Goal: Task Accomplishment & Management: Manage account settings

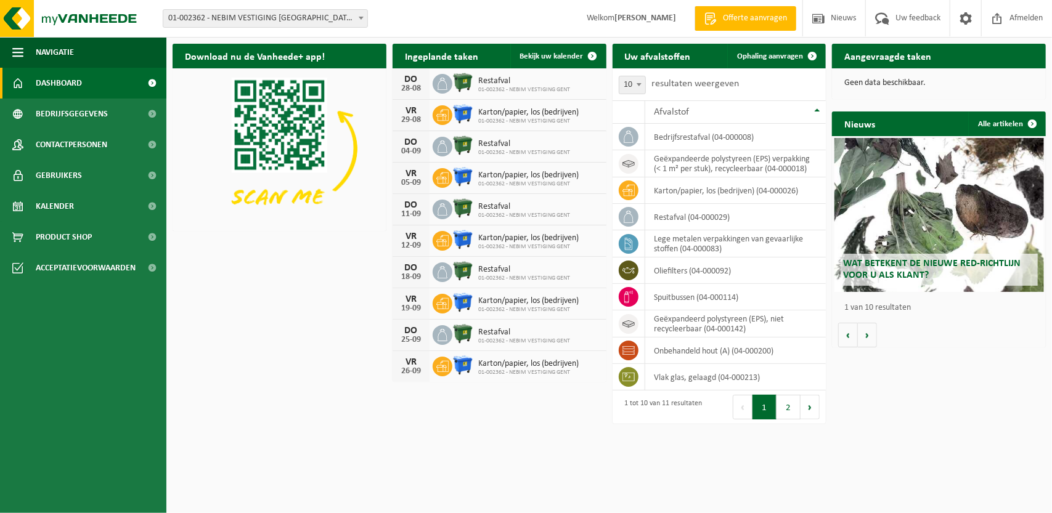
click at [765, 18] on span "Offerte aanvragen" at bounding box center [755, 18] width 70 height 12
click at [70, 236] on span "Product Shop" at bounding box center [64, 237] width 56 height 31
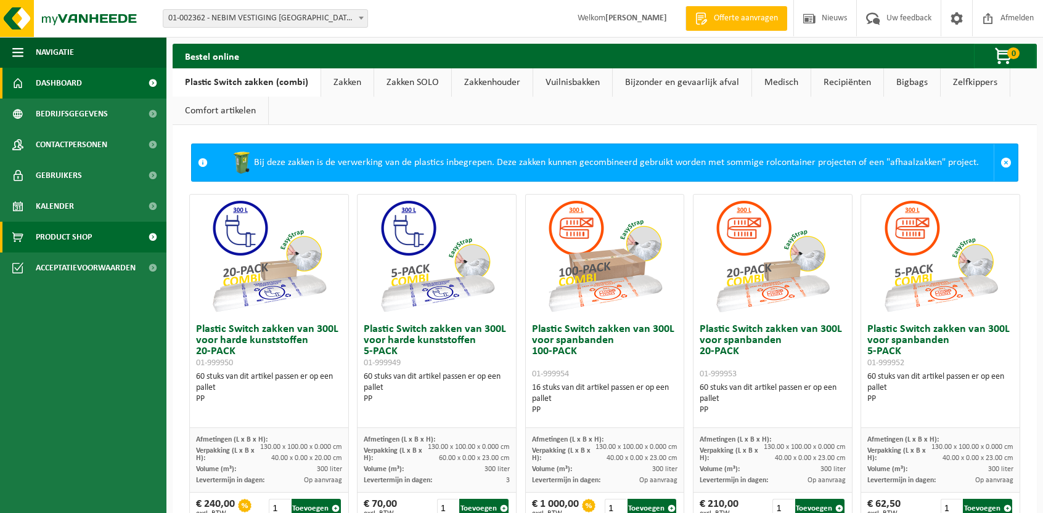
click at [72, 81] on span "Dashboard" at bounding box center [59, 83] width 46 height 31
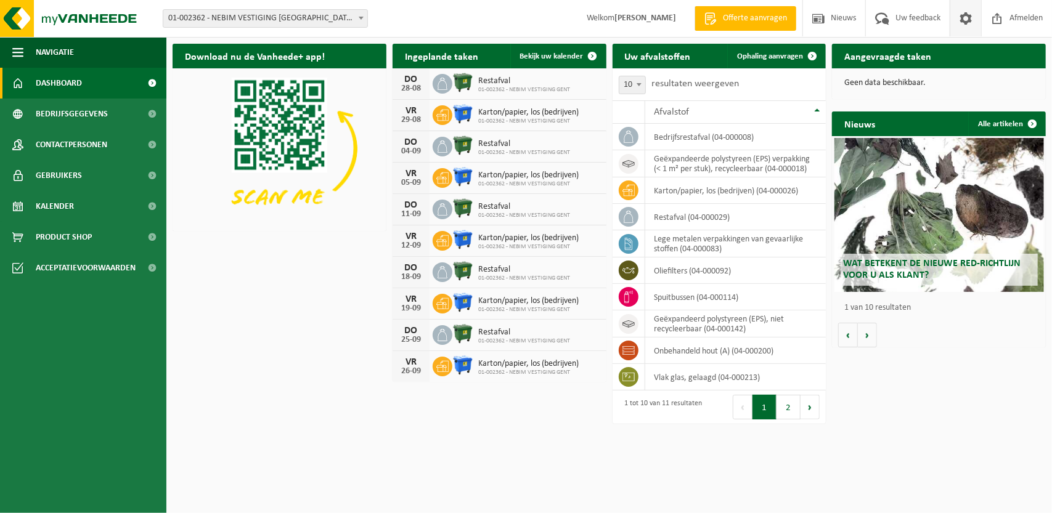
click at [965, 21] on span at bounding box center [965, 18] width 18 height 36
click at [790, 55] on span "Ophaling aanvragen" at bounding box center [770, 56] width 66 height 8
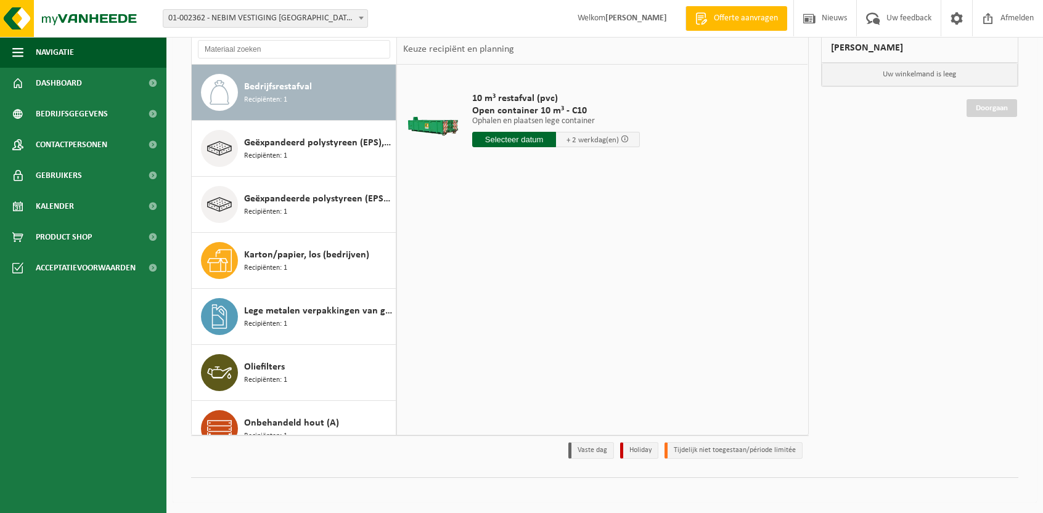
scroll to position [25, 0]
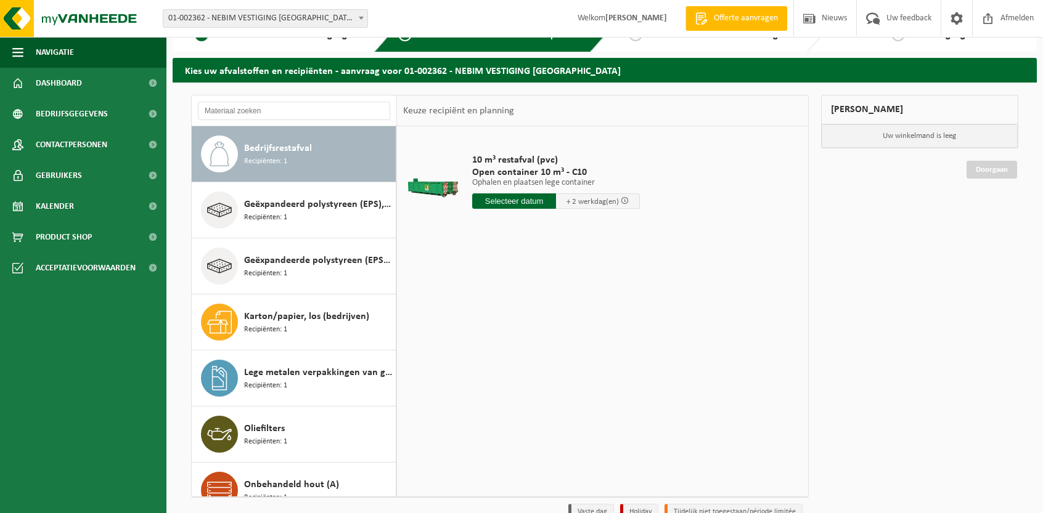
click at [530, 200] on input "text" at bounding box center [514, 201] width 84 height 15
click at [503, 347] on div "26" at bounding box center [505, 350] width 22 height 20
type input "Van 2025-08-26"
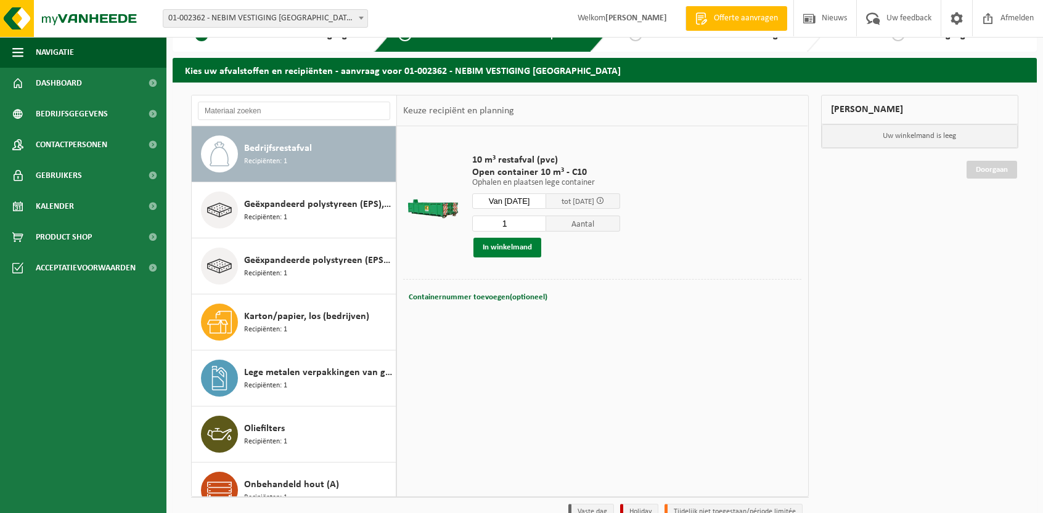
click at [524, 252] on button "In winkelmand" at bounding box center [507, 248] width 68 height 20
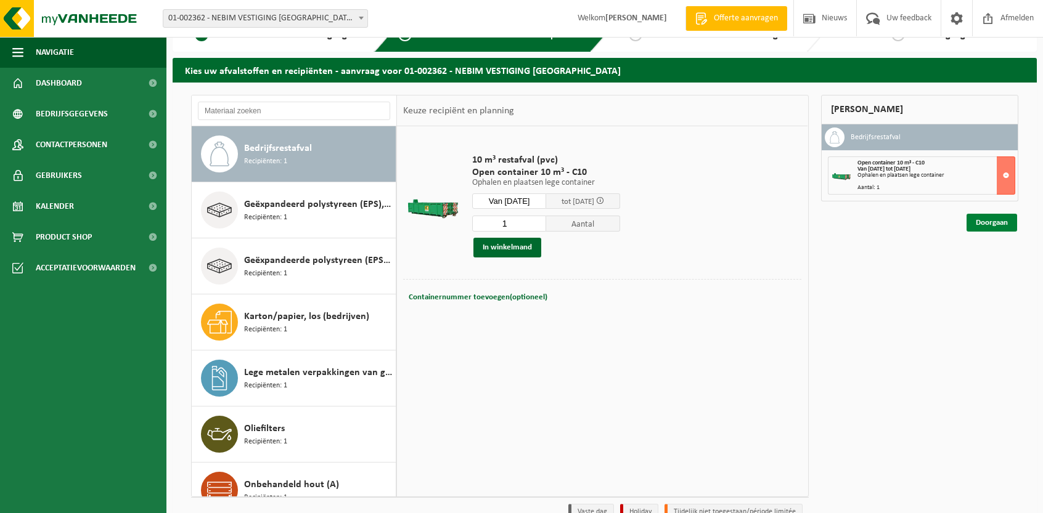
click at [991, 225] on link "Doorgaan" at bounding box center [991, 223] width 51 height 18
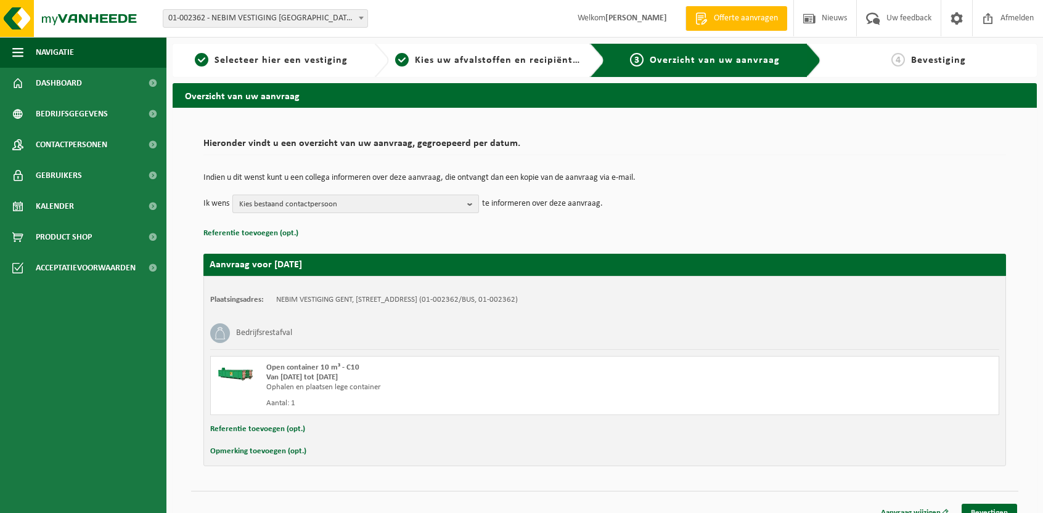
click at [308, 205] on span "Kies bestaand contactpersoon" at bounding box center [350, 204] width 223 height 18
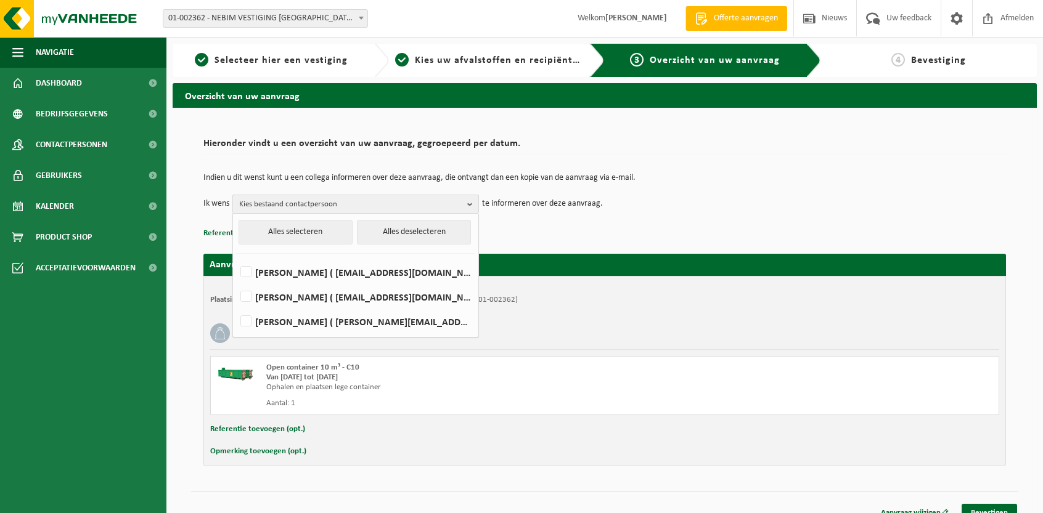
click at [308, 205] on span "Kies bestaand contactpersoon" at bounding box center [350, 204] width 223 height 18
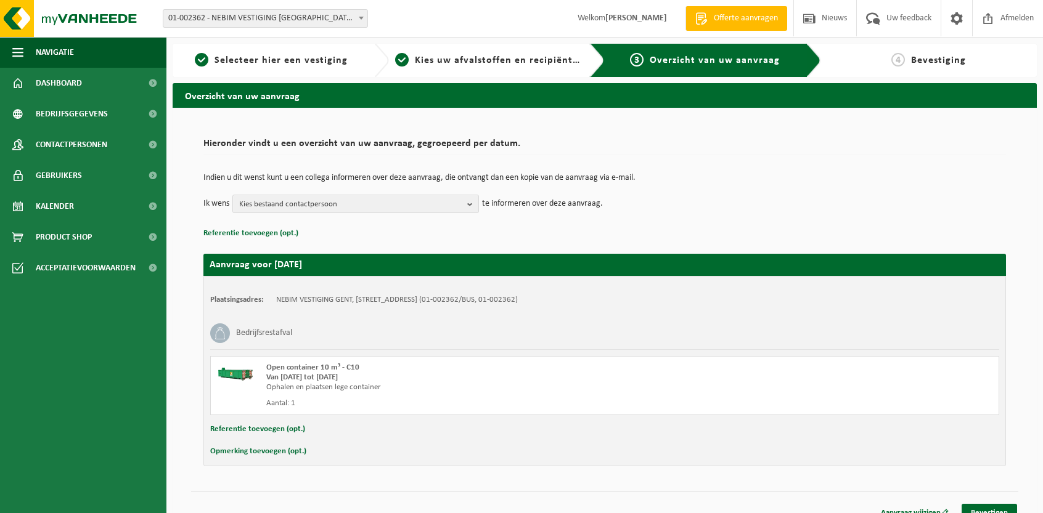
scroll to position [14, 0]
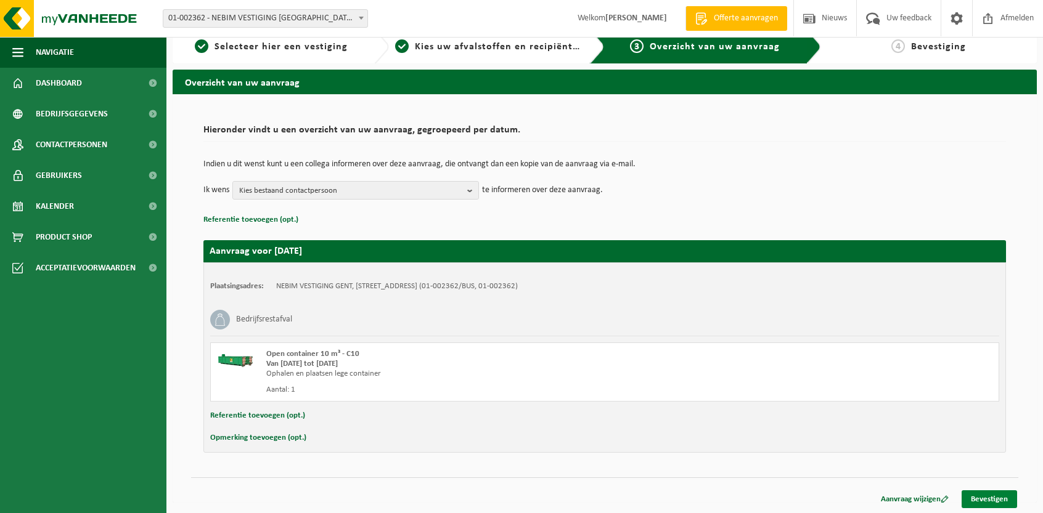
click at [985, 497] on link "Bevestigen" at bounding box center [988, 500] width 55 height 18
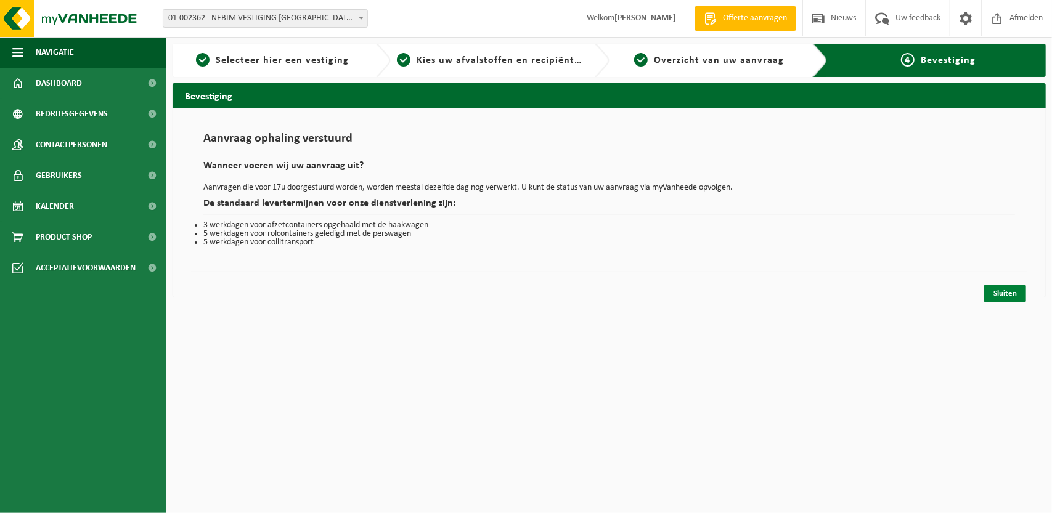
click at [997, 293] on link "Sluiten" at bounding box center [1005, 294] width 42 height 18
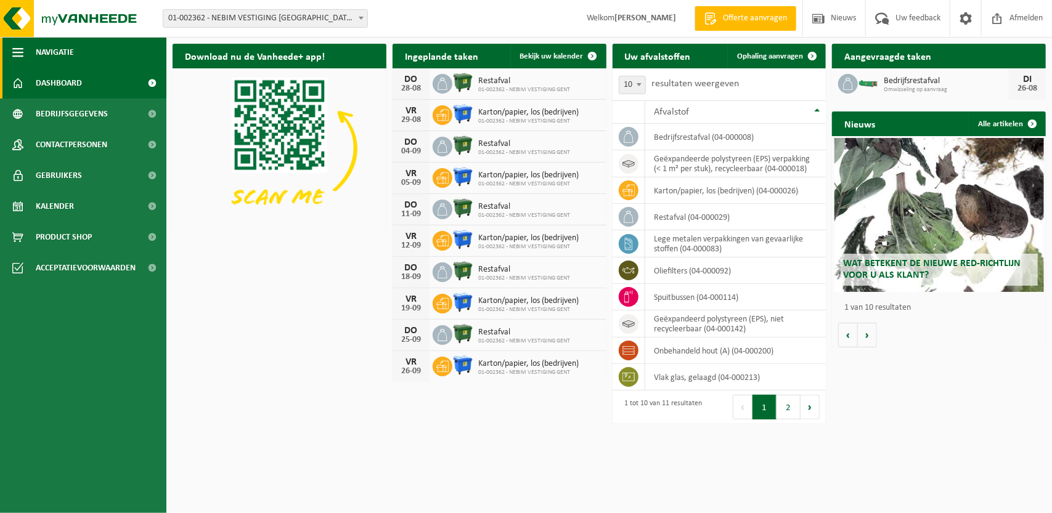
click at [22, 57] on span "button" at bounding box center [17, 52] width 11 height 31
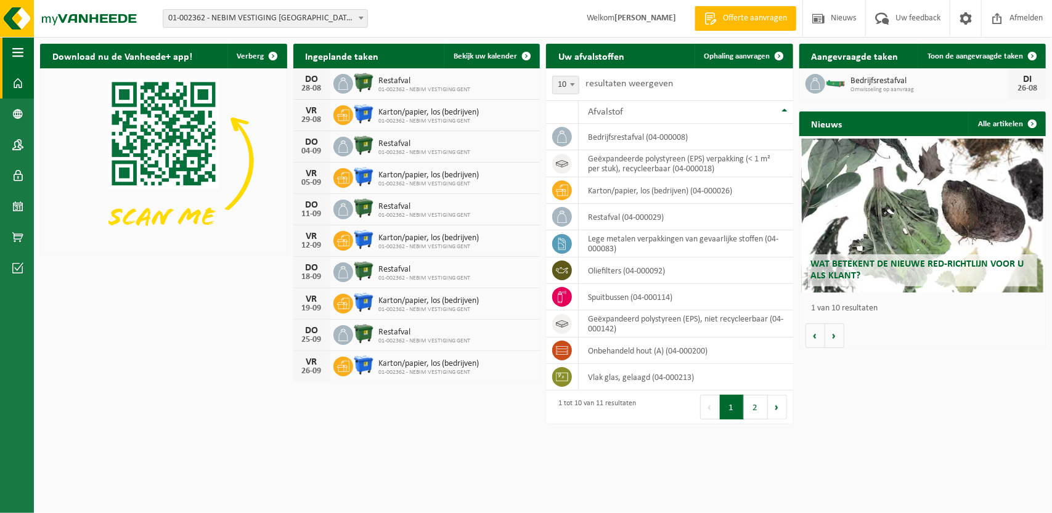
click at [20, 60] on span "button" at bounding box center [17, 52] width 11 height 31
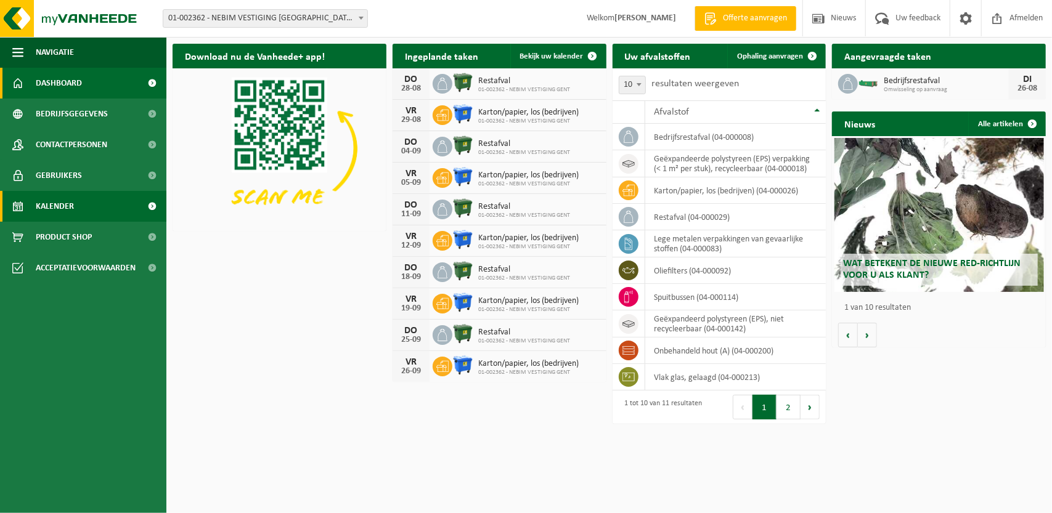
click at [114, 204] on link "Kalender" at bounding box center [83, 206] width 166 height 31
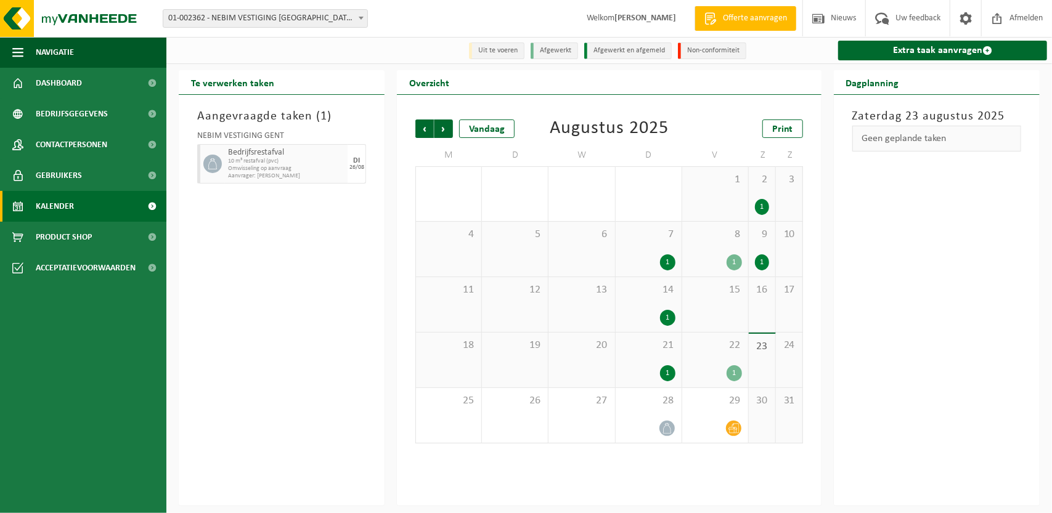
click at [477, 53] on li "Uit te voeren" at bounding box center [496, 51] width 55 height 17
click at [510, 51] on li "Uit te voeren" at bounding box center [496, 51] width 55 height 17
click at [587, 50] on li "Afgewerkt en afgemeld" at bounding box center [628, 51] width 88 height 17
click at [568, 49] on li "Afgewerkt" at bounding box center [554, 51] width 47 height 17
click at [622, 49] on li "Afgewerkt en afgemeld" at bounding box center [628, 51] width 88 height 17
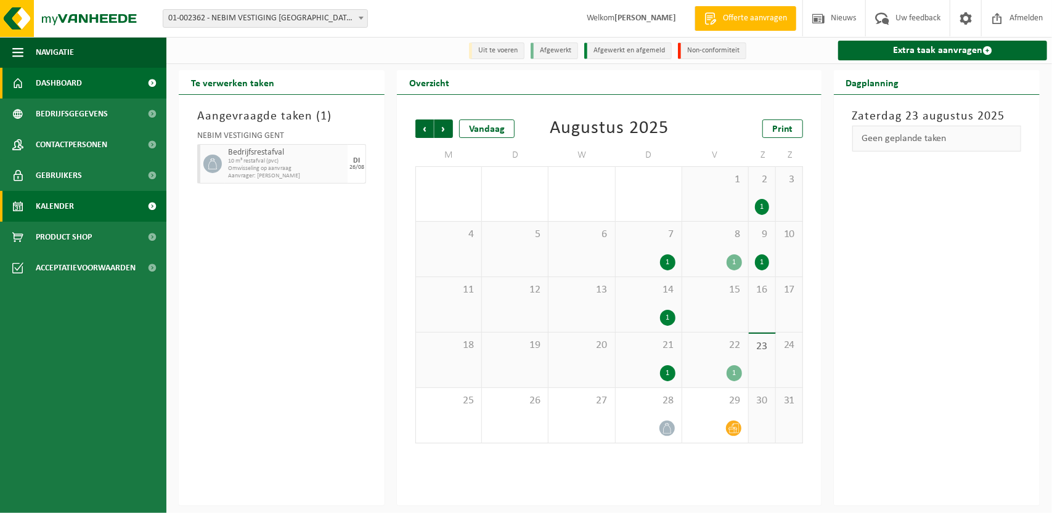
click at [91, 90] on link "Dashboard" at bounding box center [83, 83] width 166 height 31
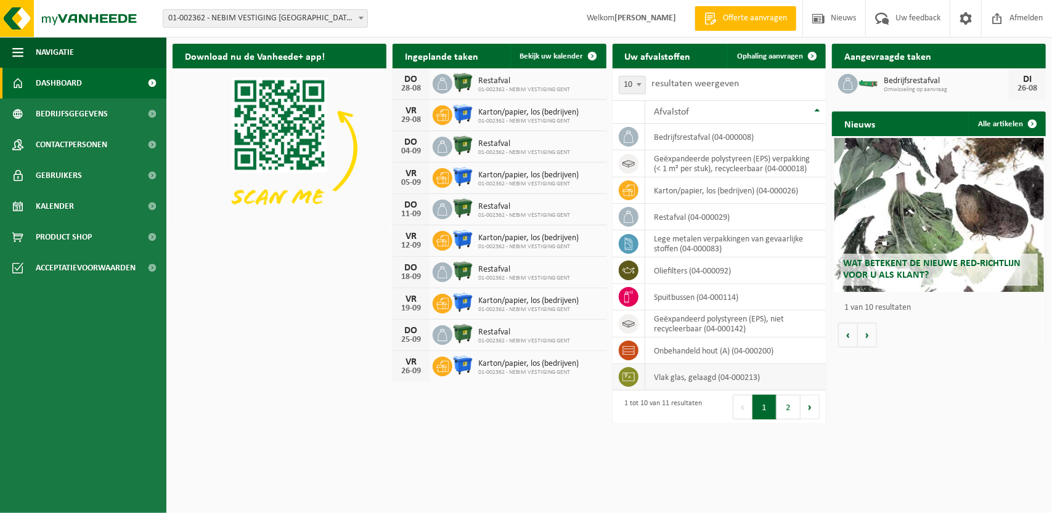
click at [656, 375] on td "vlak glas, gelaagd (04-000213)" at bounding box center [735, 377] width 181 height 27
click at [671, 375] on td "vlak glas, gelaagd (04-000213)" at bounding box center [735, 377] width 181 height 27
click at [627, 377] on icon at bounding box center [628, 377] width 12 height 12
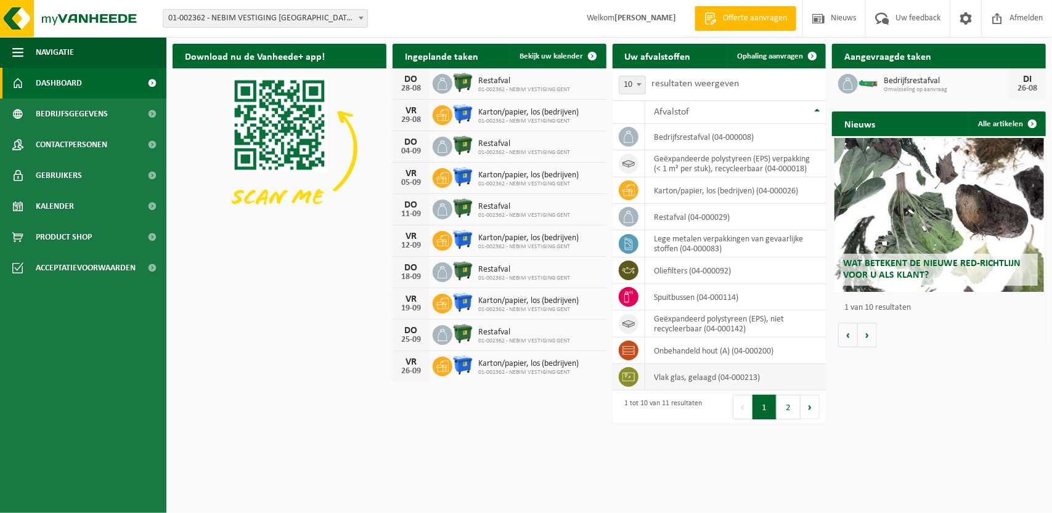
click at [627, 377] on icon at bounding box center [628, 377] width 12 height 12
click at [796, 378] on td "vlak glas, gelaagd (04-000213)" at bounding box center [735, 377] width 181 height 27
click at [634, 80] on span at bounding box center [639, 84] width 12 height 16
select select "50"
click at [695, 380] on td "vlak glas, gelaagd (04-000213)" at bounding box center [735, 377] width 181 height 27
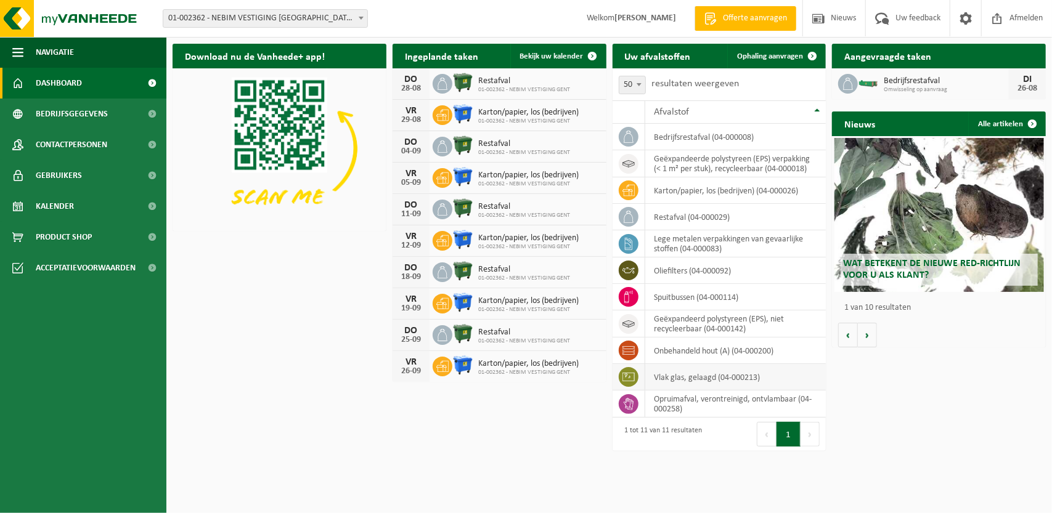
click at [632, 379] on icon at bounding box center [628, 377] width 12 height 9
click at [29, 205] on link "Kalender" at bounding box center [83, 206] width 166 height 31
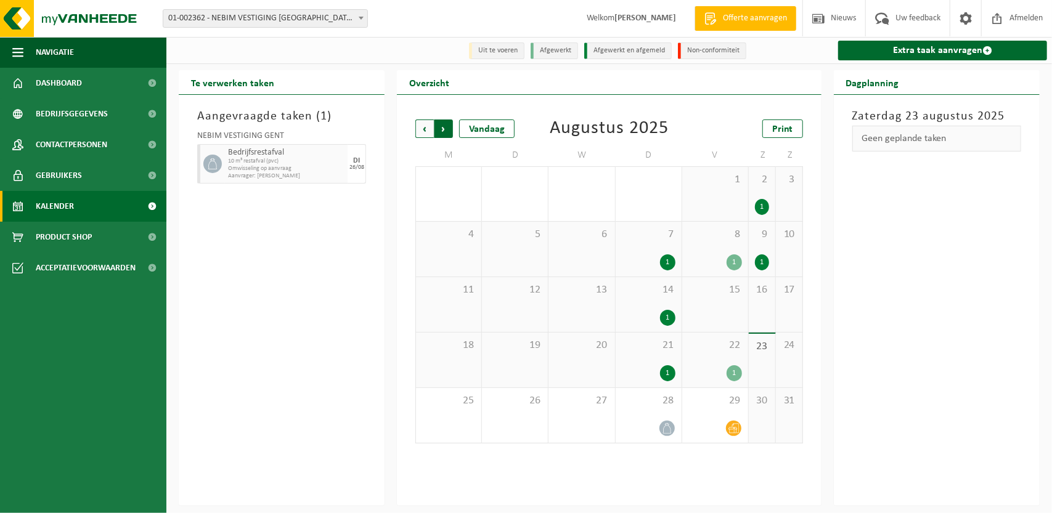
click at [421, 129] on span "Vorige" at bounding box center [424, 129] width 18 height 18
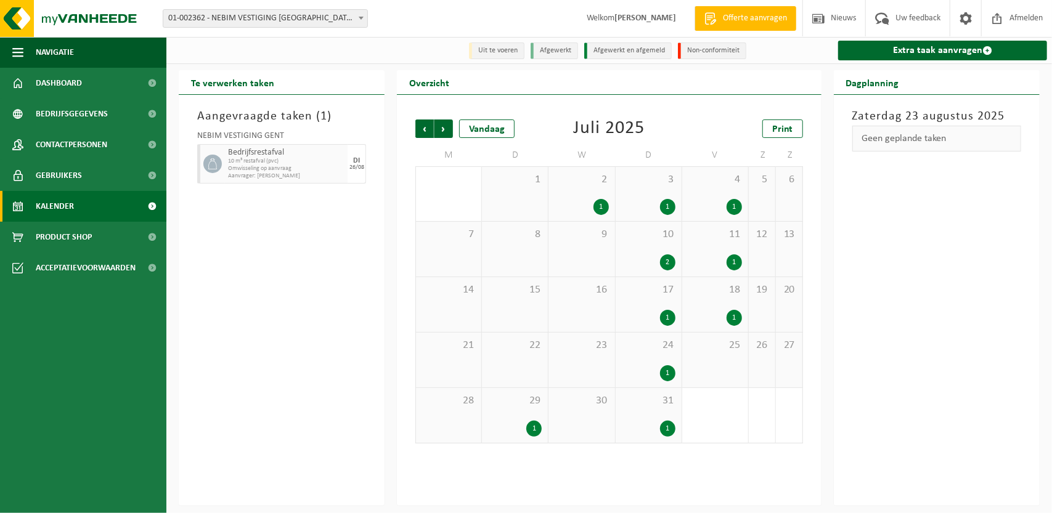
click at [421, 129] on span "Vorige" at bounding box center [424, 129] width 18 height 18
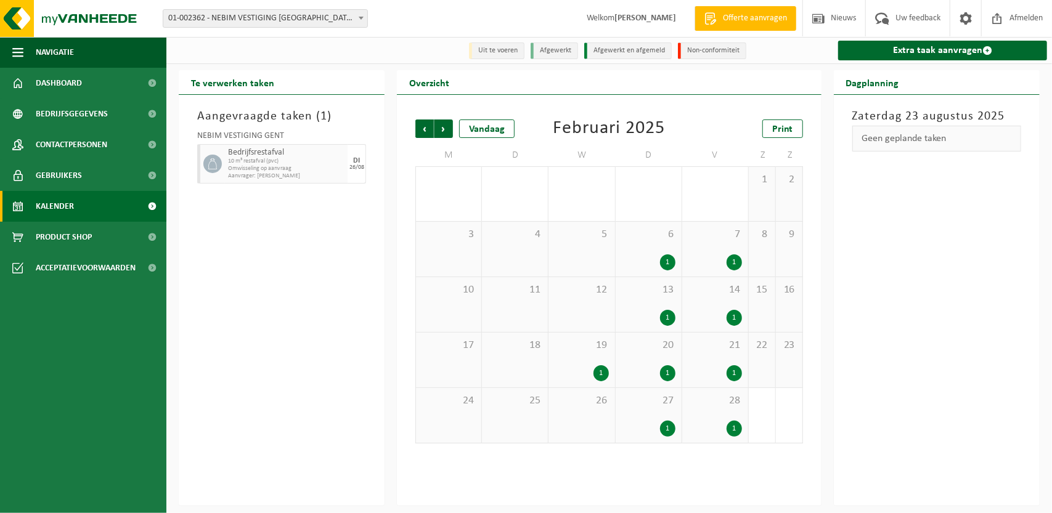
click at [421, 129] on span "Vorige" at bounding box center [424, 129] width 18 height 18
click at [605, 262] on div "1" at bounding box center [600, 263] width 15 height 16
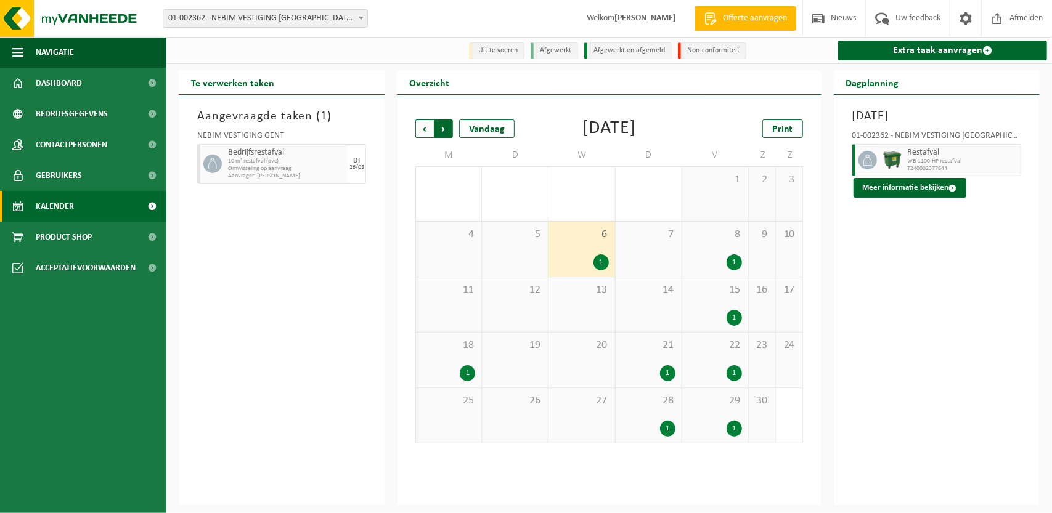
click at [428, 131] on span "Vorige" at bounding box center [424, 129] width 18 height 18
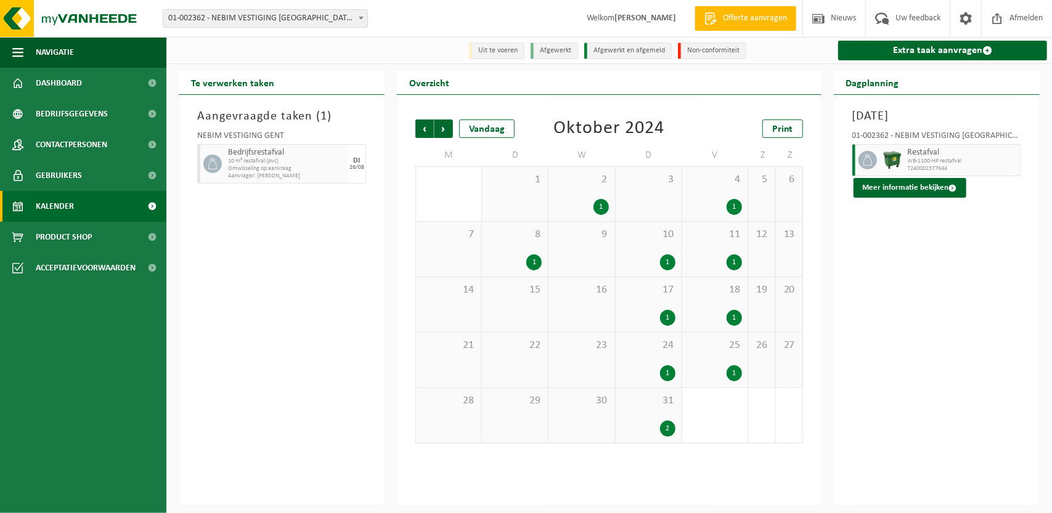
click at [428, 131] on span "Vorige" at bounding box center [424, 129] width 18 height 18
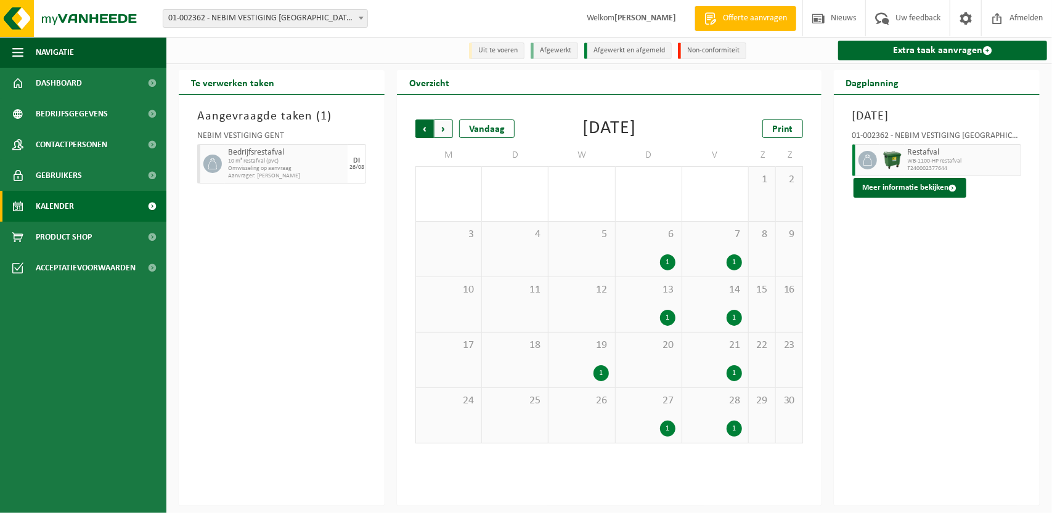
click at [446, 135] on span "Volgende" at bounding box center [443, 129] width 18 height 18
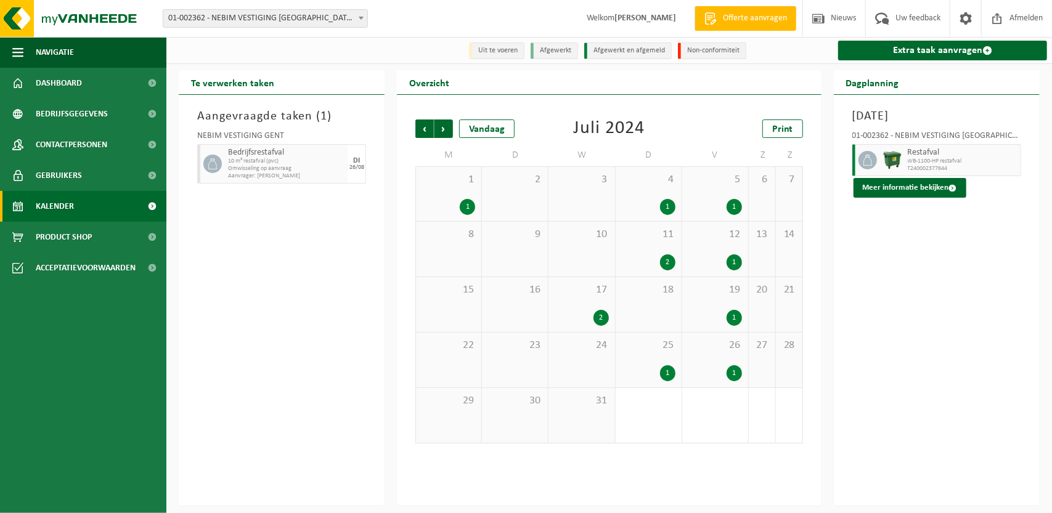
click at [657, 258] on div "2" at bounding box center [649, 263] width 54 height 16
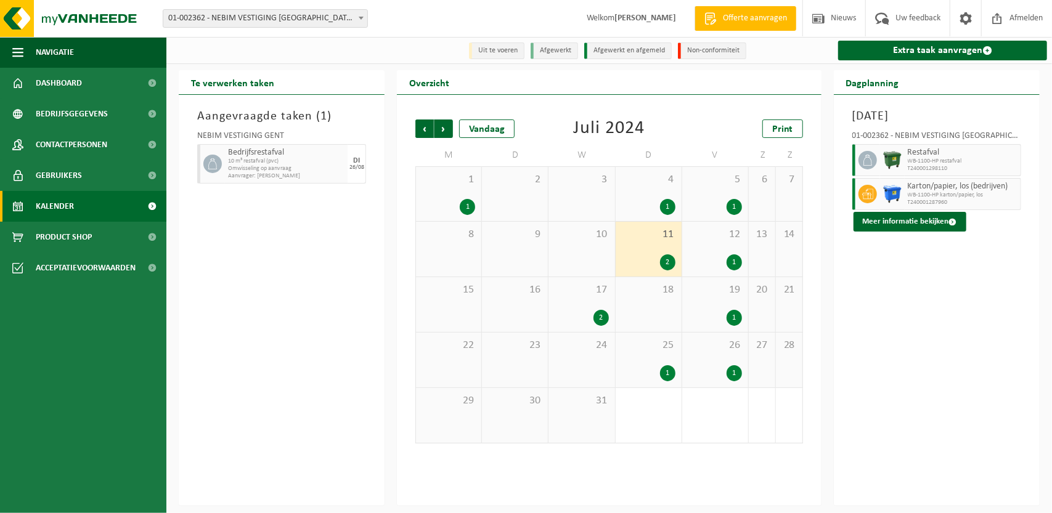
click at [467, 198] on div "1 1" at bounding box center [448, 194] width 65 height 54
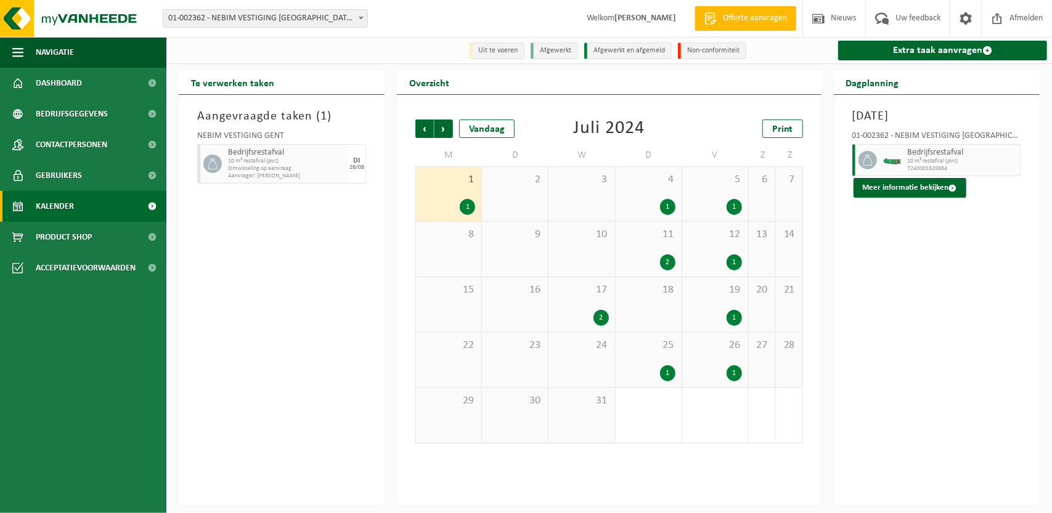
click at [710, 202] on div "1" at bounding box center [715, 207] width 54 height 16
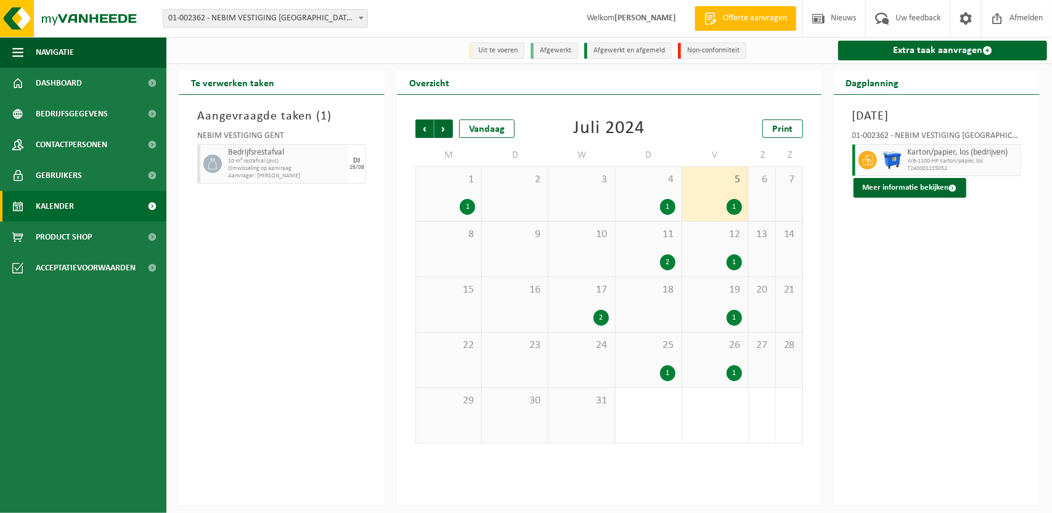
click at [674, 203] on div "1" at bounding box center [667, 207] width 15 height 16
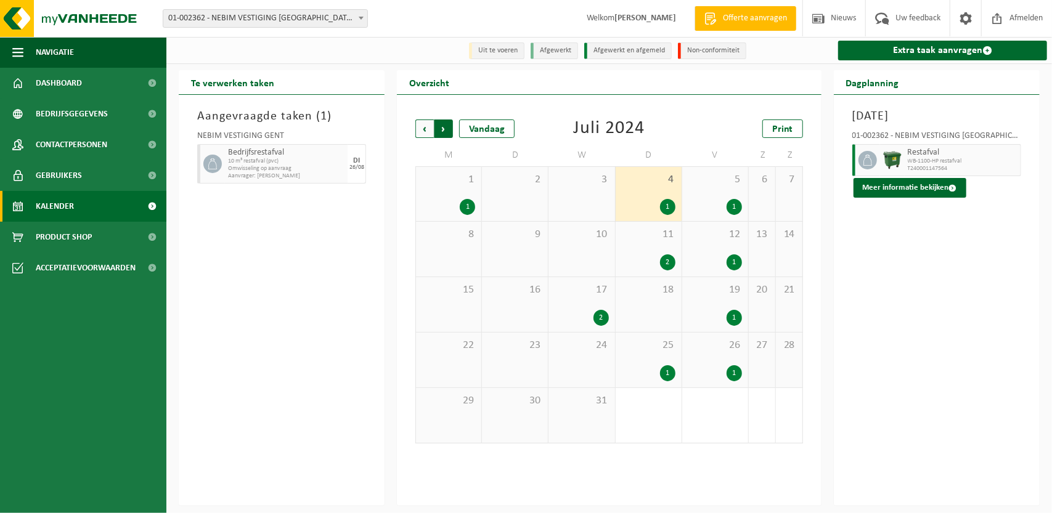
click at [420, 128] on span "Vorige" at bounding box center [424, 129] width 18 height 18
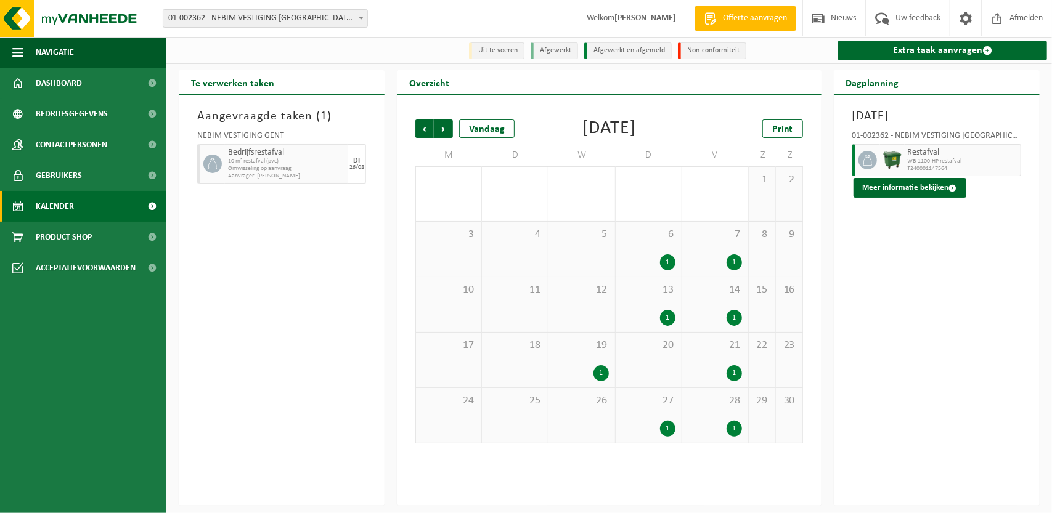
click at [420, 128] on span "Vorige" at bounding box center [424, 129] width 18 height 18
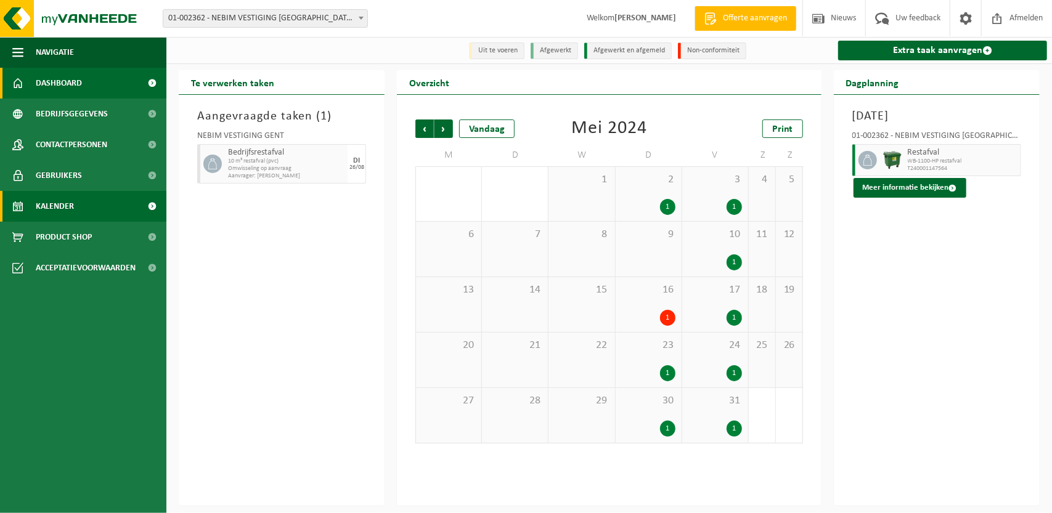
click at [89, 88] on link "Dashboard" at bounding box center [83, 83] width 166 height 31
